Goal: Information Seeking & Learning: Learn about a topic

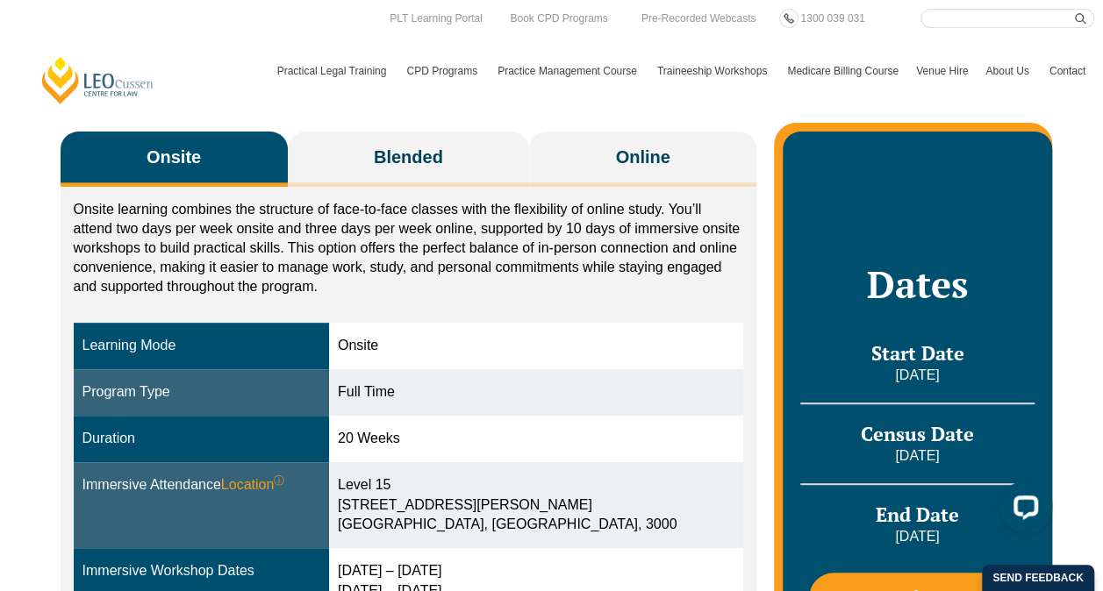
scroll to position [175, 0]
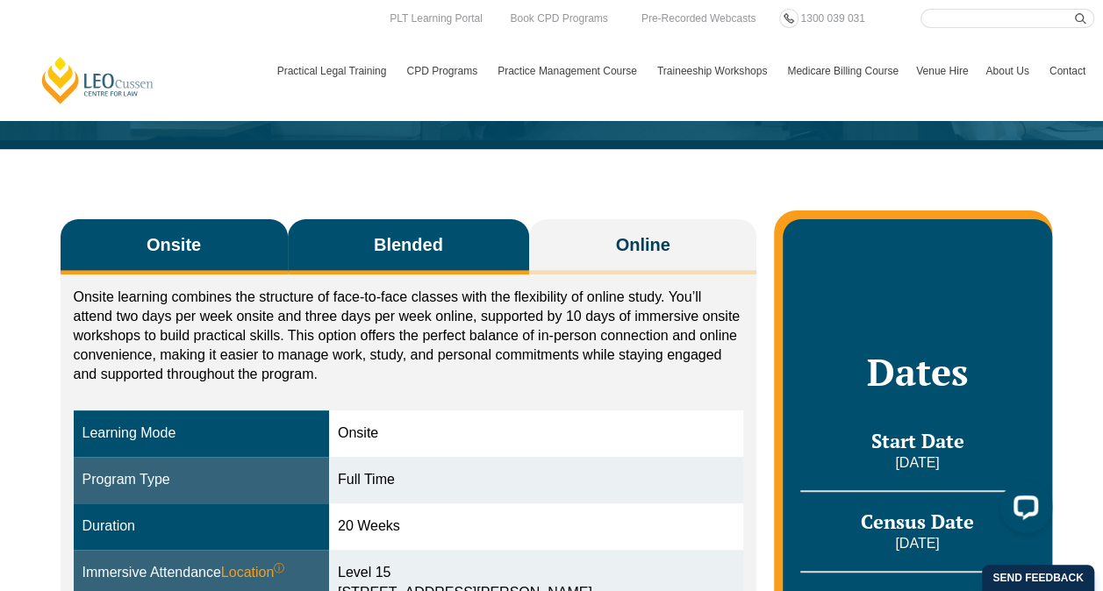
click at [431, 244] on span "Blended" at bounding box center [408, 244] width 69 height 25
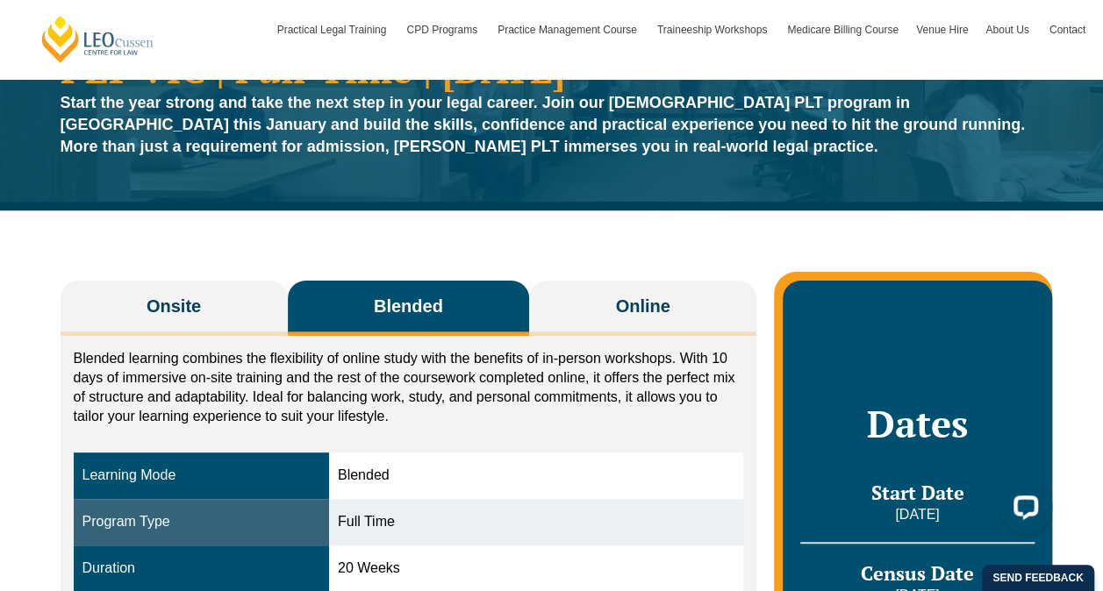
scroll to position [0, 0]
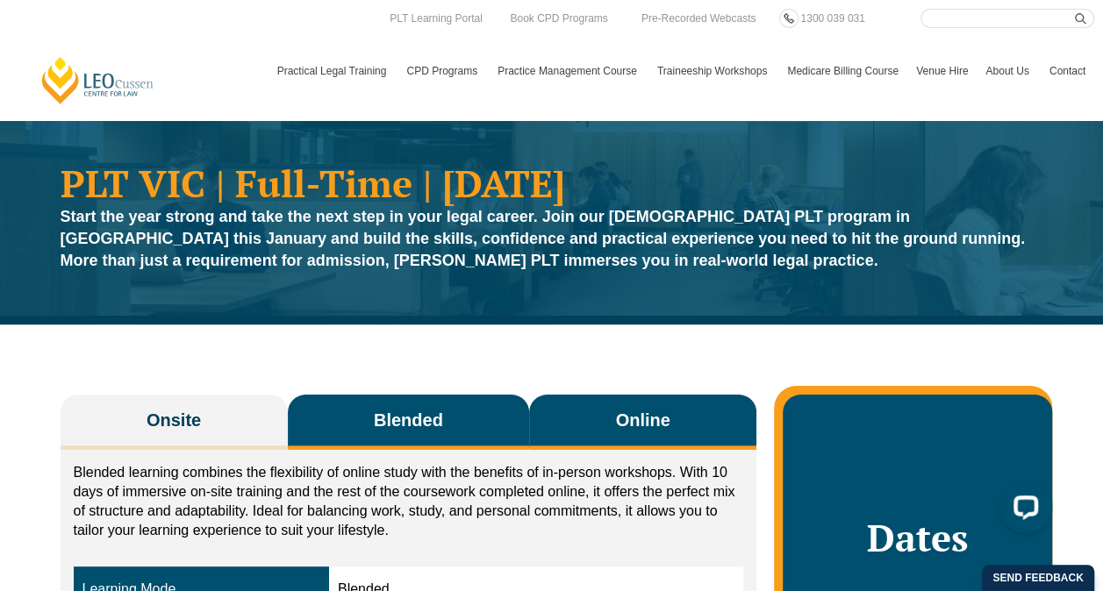
click at [647, 414] on span "Online" at bounding box center [643, 420] width 54 height 25
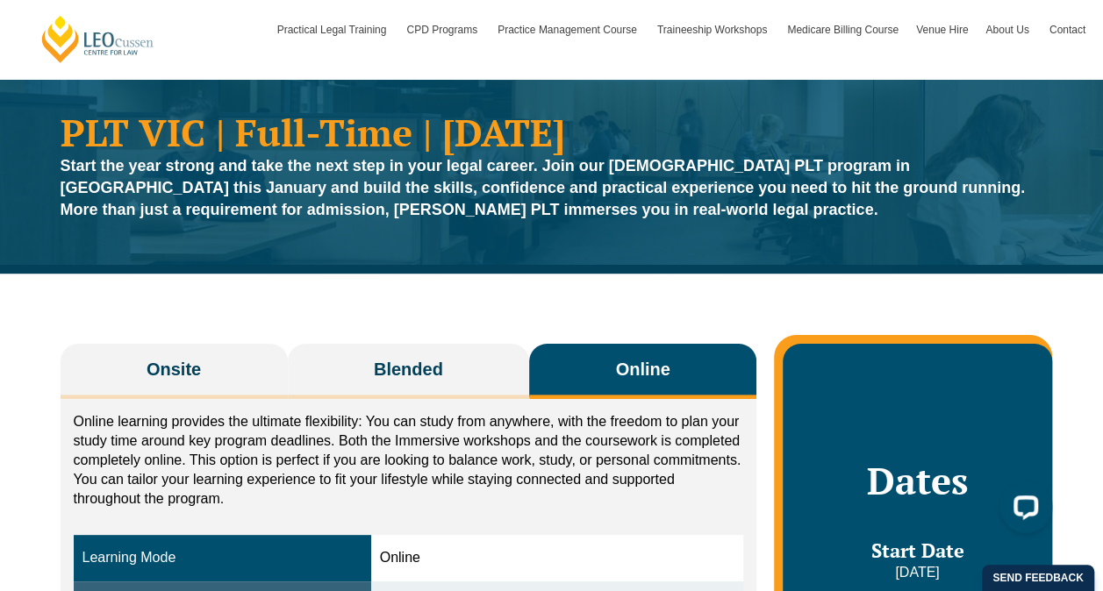
scroll to position [88, 0]
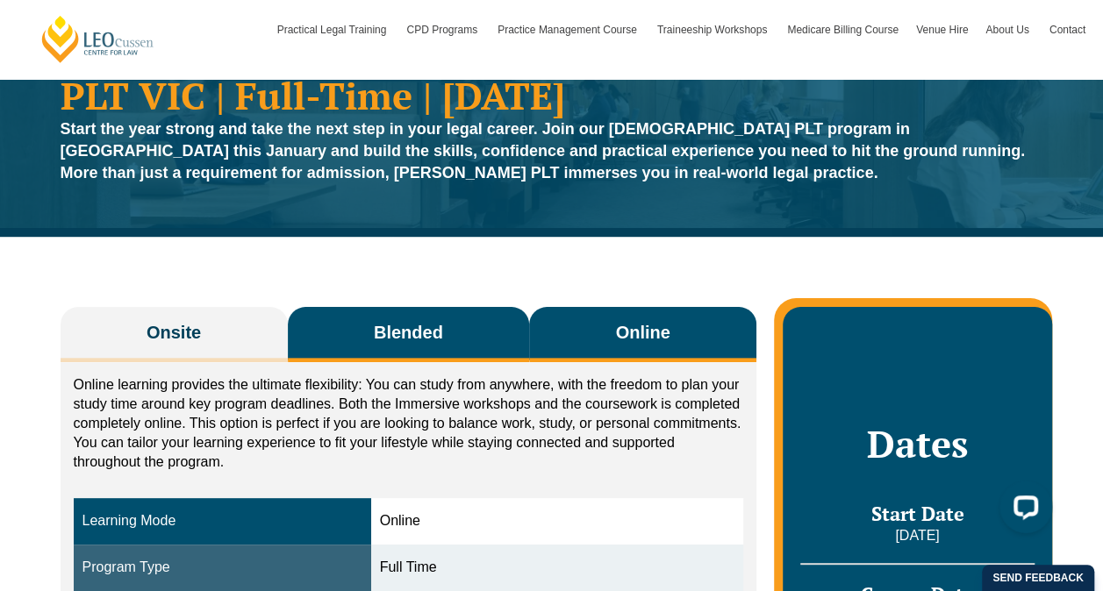
click at [437, 324] on span "Blended" at bounding box center [408, 332] width 69 height 25
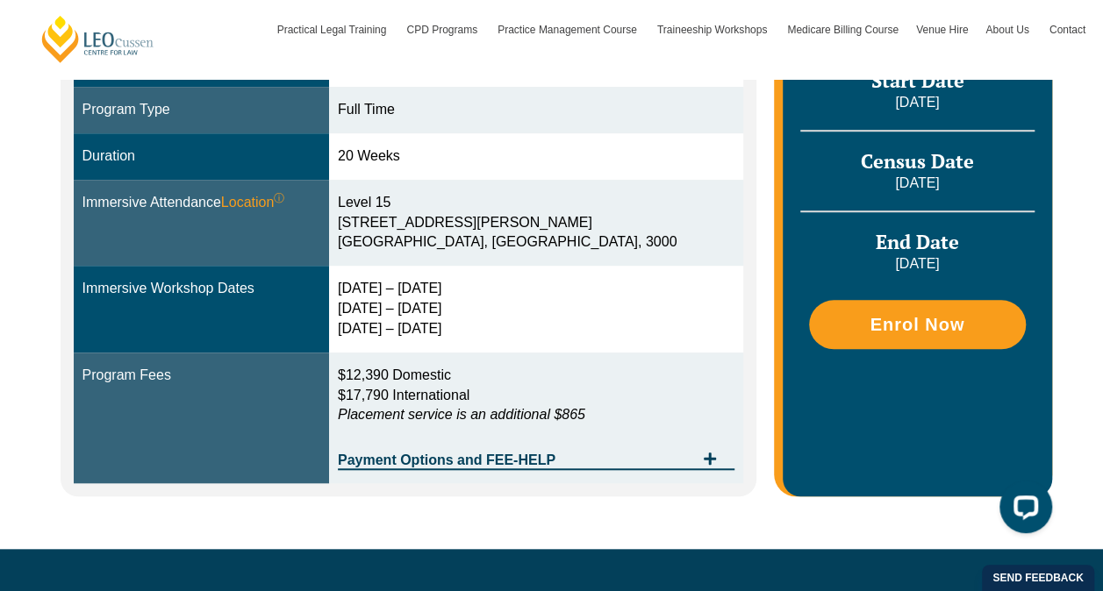
scroll to position [263, 0]
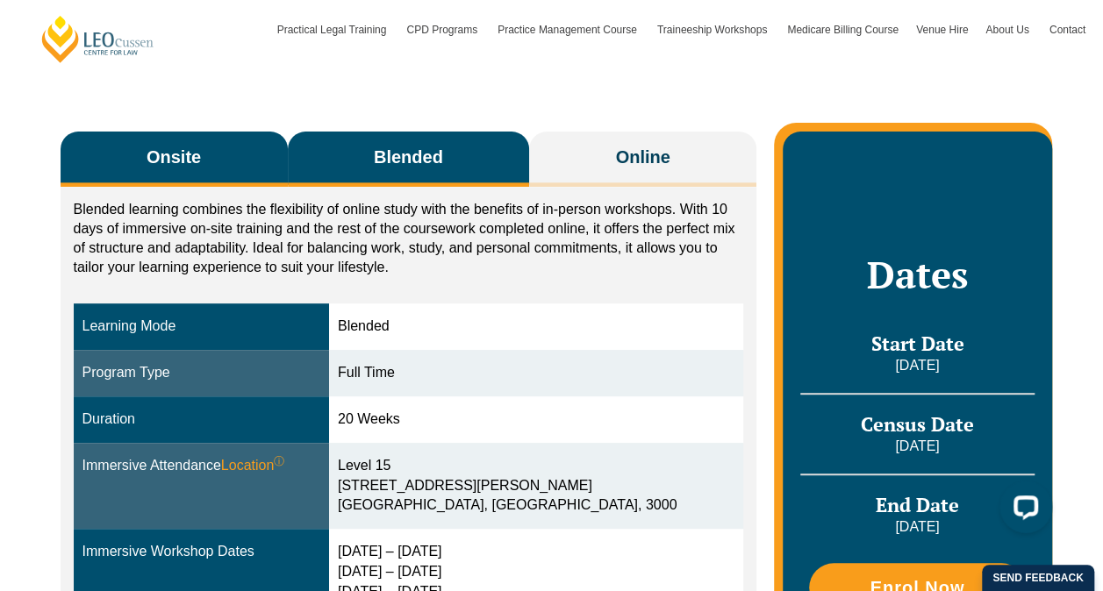
click at [165, 157] on span "Onsite" at bounding box center [174, 157] width 54 height 25
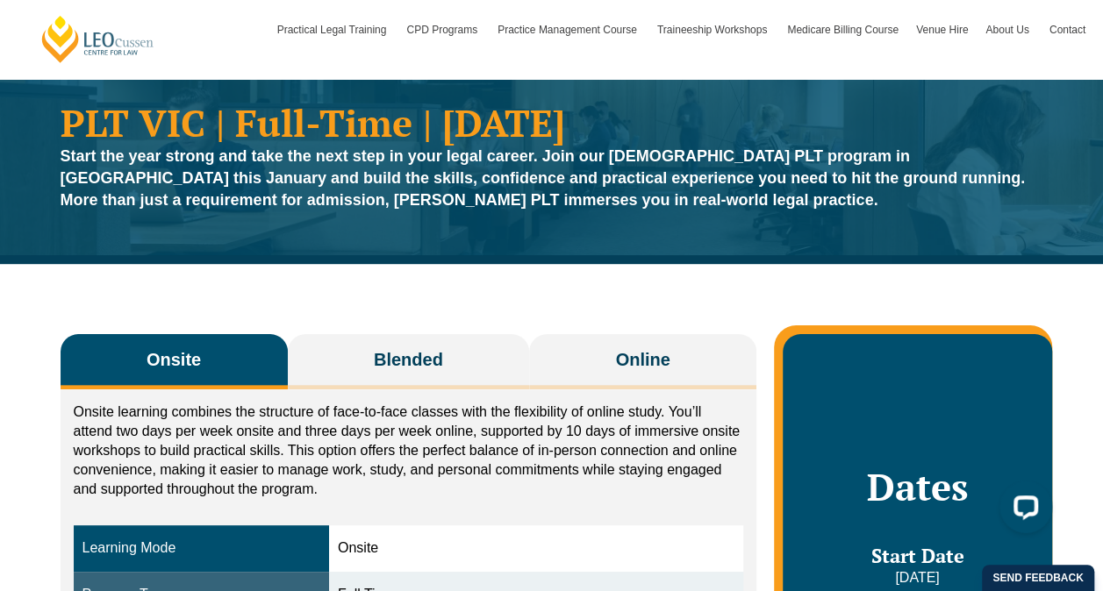
scroll to position [88, 0]
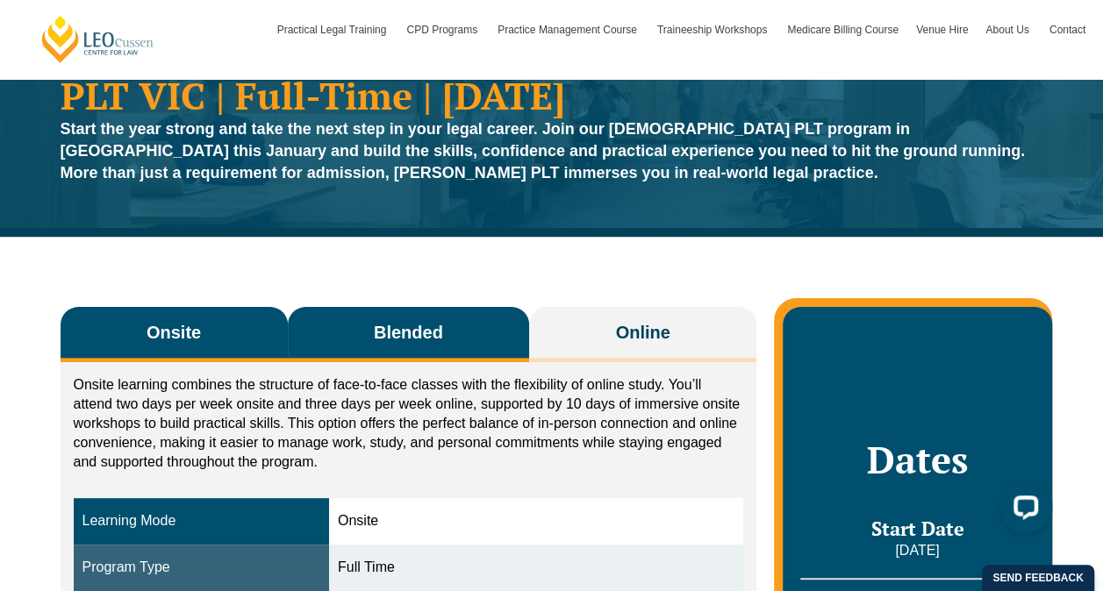
click at [428, 323] on span "Blended" at bounding box center [408, 332] width 69 height 25
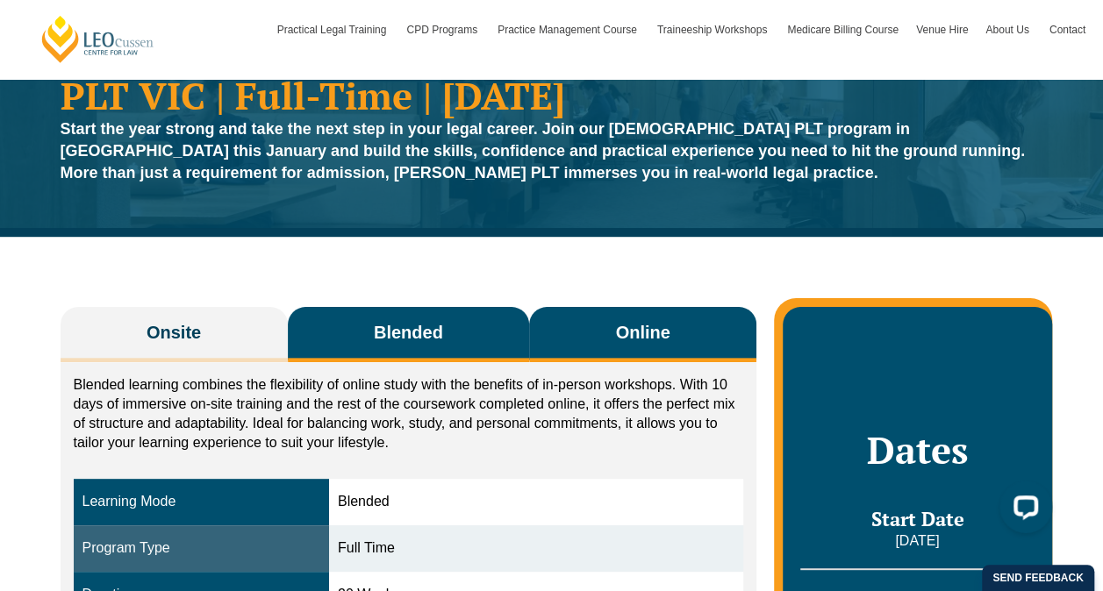
click at [661, 340] on span "Online" at bounding box center [643, 332] width 54 height 25
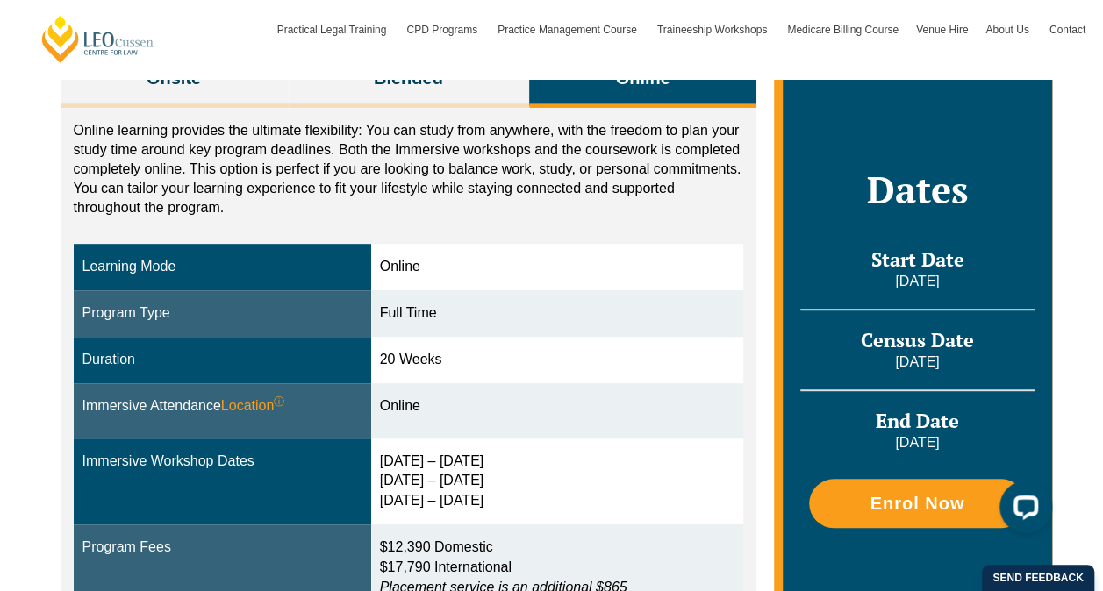
scroll to position [175, 0]
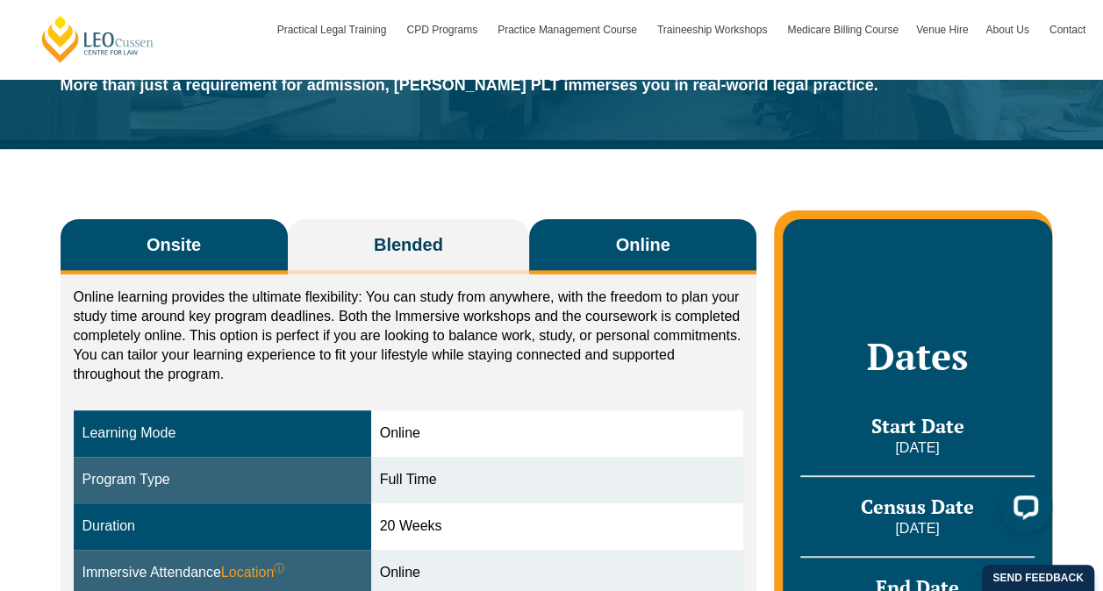
click at [182, 247] on span "Onsite" at bounding box center [174, 244] width 54 height 25
